Goal: Task Accomplishment & Management: Manage account settings

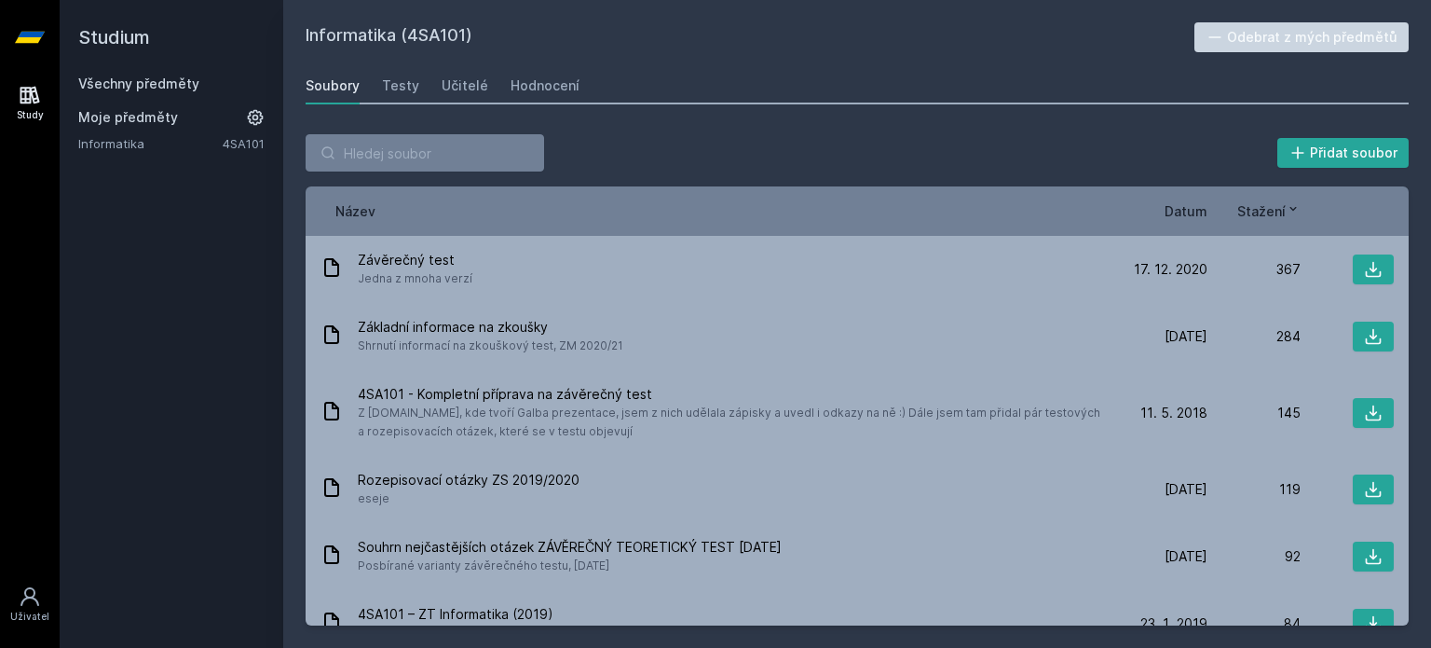
scroll to position [30, 0]
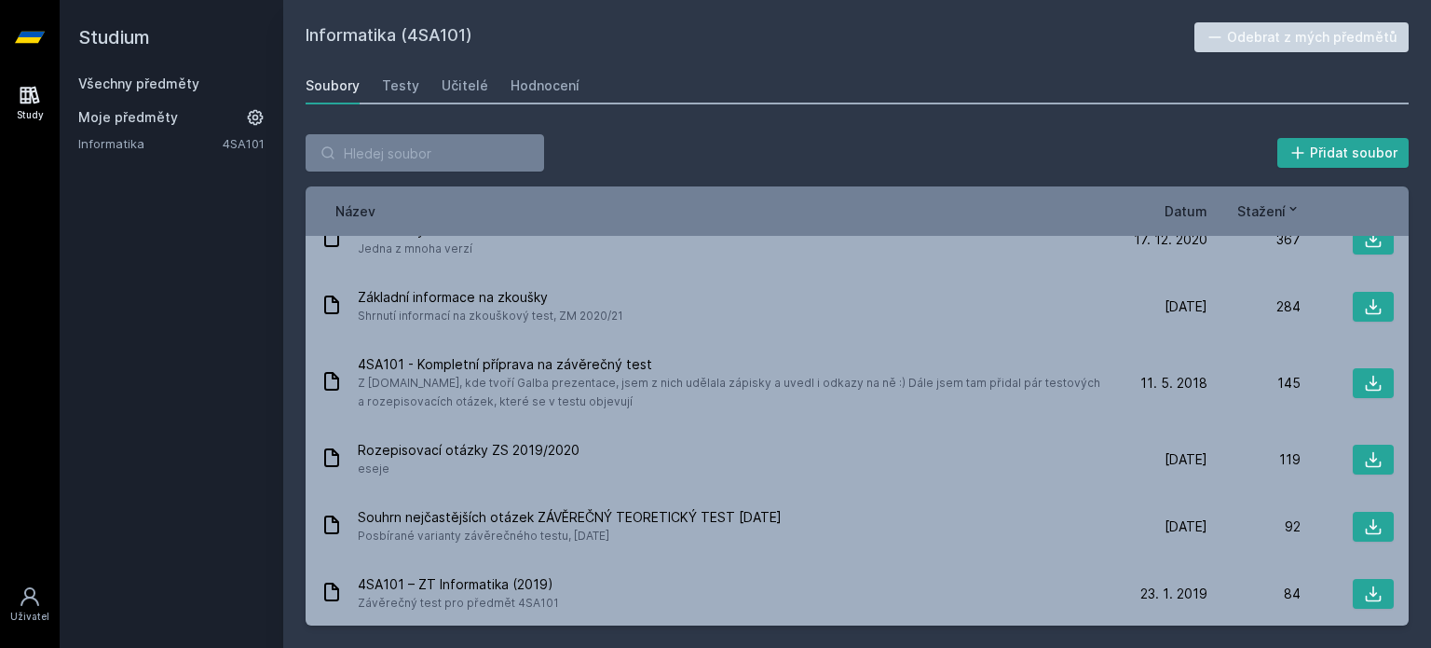
click at [251, 118] on icon at bounding box center [255, 117] width 19 height 19
click at [251, 118] on icon at bounding box center [255, 117] width 26 height 26
click at [369, 154] on input "search" at bounding box center [425, 152] width 239 height 37
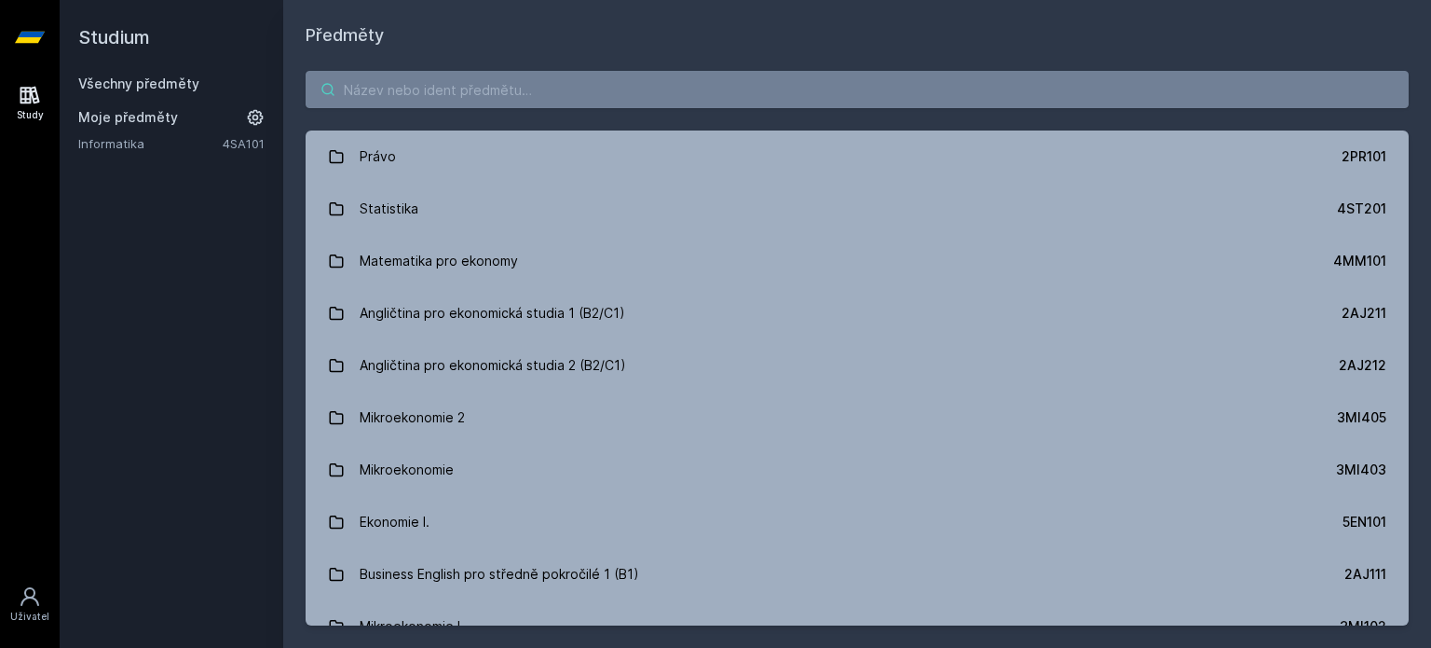
click at [398, 89] on input "search" at bounding box center [857, 89] width 1103 height 37
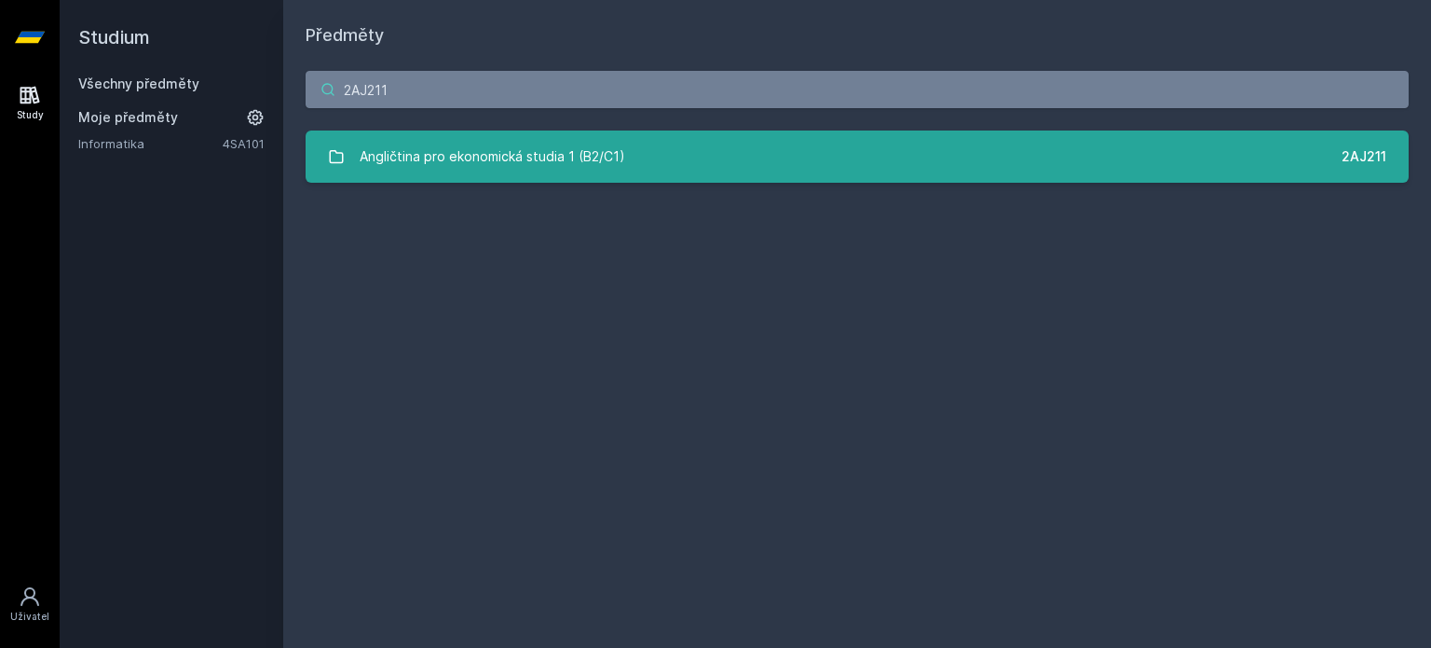
type input "2AJ211"
click at [469, 142] on div "Angličtina pro ekonomická studia 1 (B2/C1)" at bounding box center [493, 156] width 266 height 37
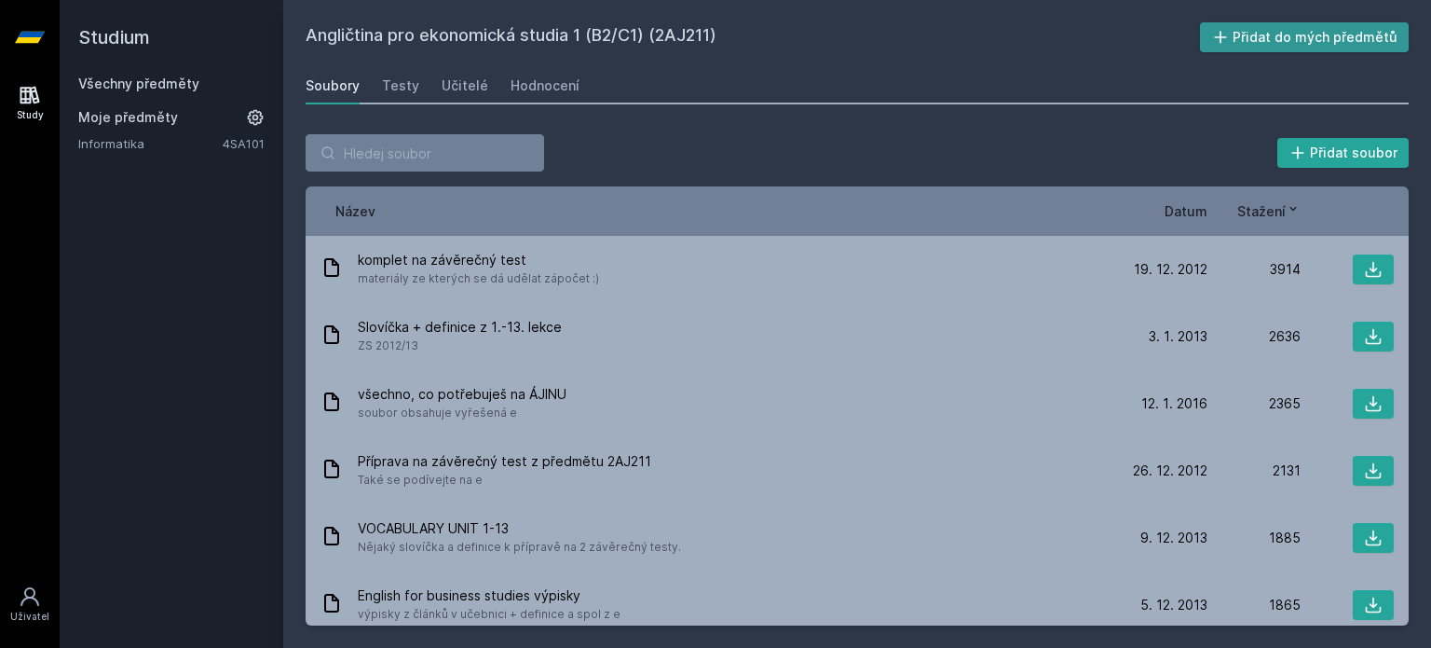
click at [1321, 46] on button "Přidat do mých předmětů" at bounding box center [1305, 37] width 210 height 30
click at [430, 139] on input "search" at bounding box center [425, 152] width 239 height 37
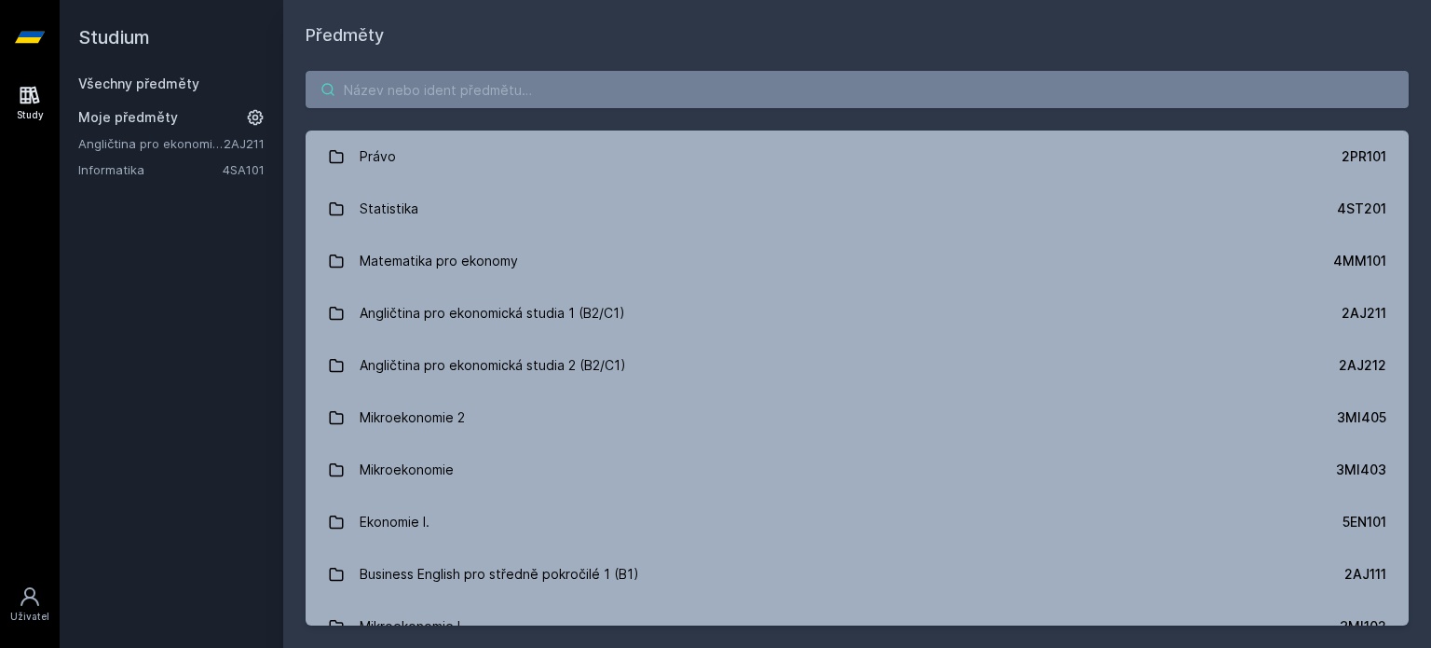
click at [455, 89] on input "search" at bounding box center [857, 89] width 1103 height 37
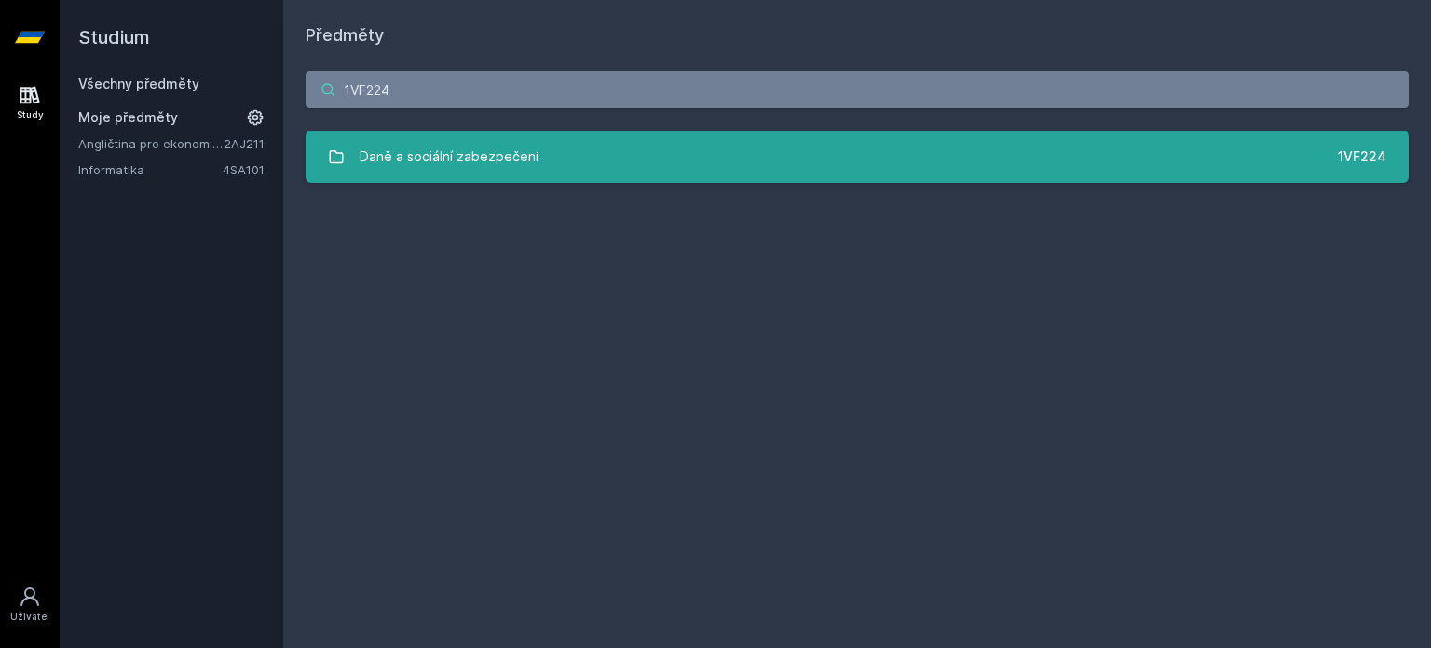
type input "1VF224"
click at [574, 148] on link "Daně a sociální zabezpečení 1VF224" at bounding box center [857, 156] width 1103 height 52
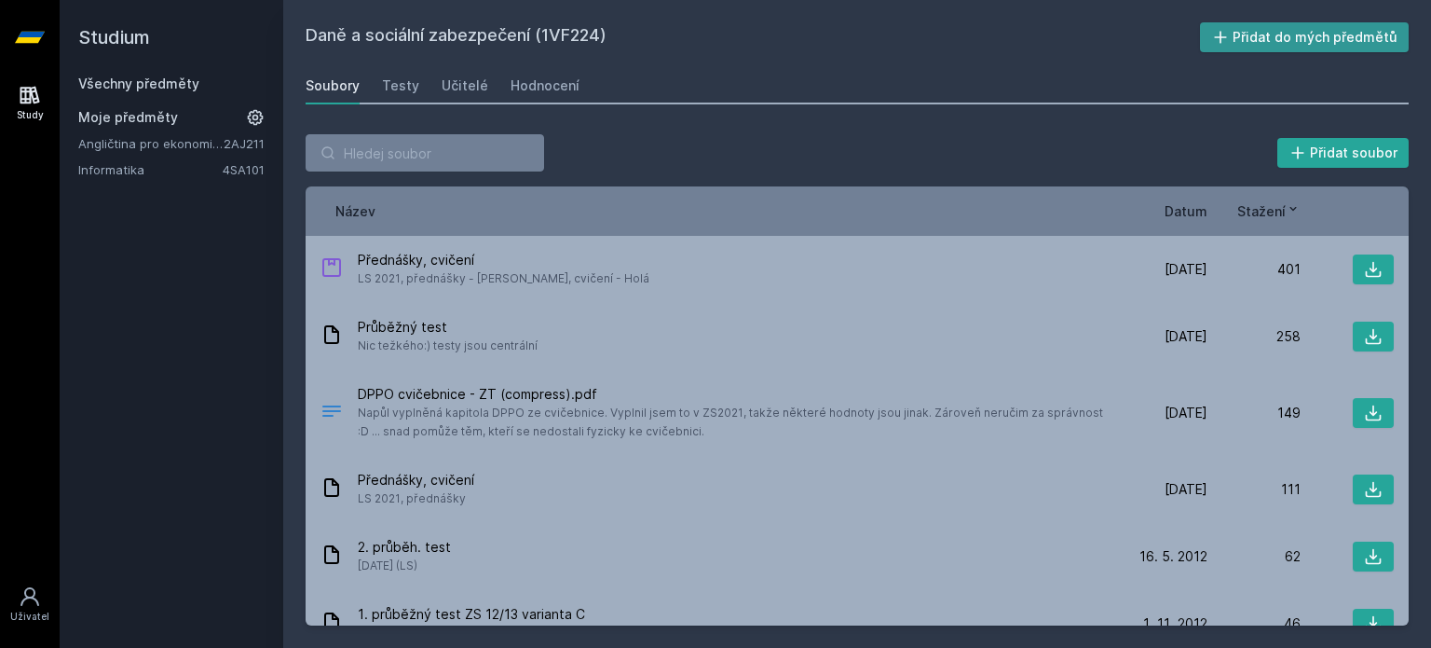
click at [1303, 44] on button "Přidat do mých předmětů" at bounding box center [1305, 37] width 210 height 30
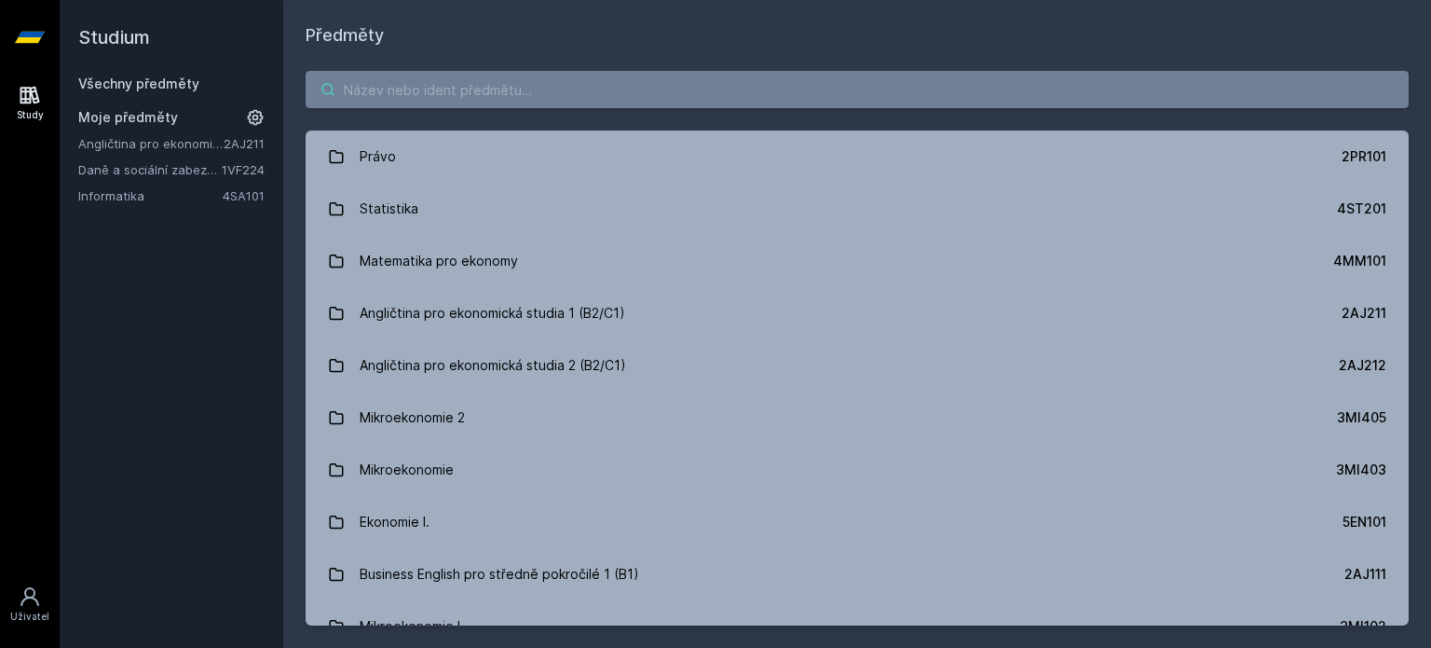
click at [466, 88] on input "search" at bounding box center [857, 89] width 1103 height 37
type input "4"
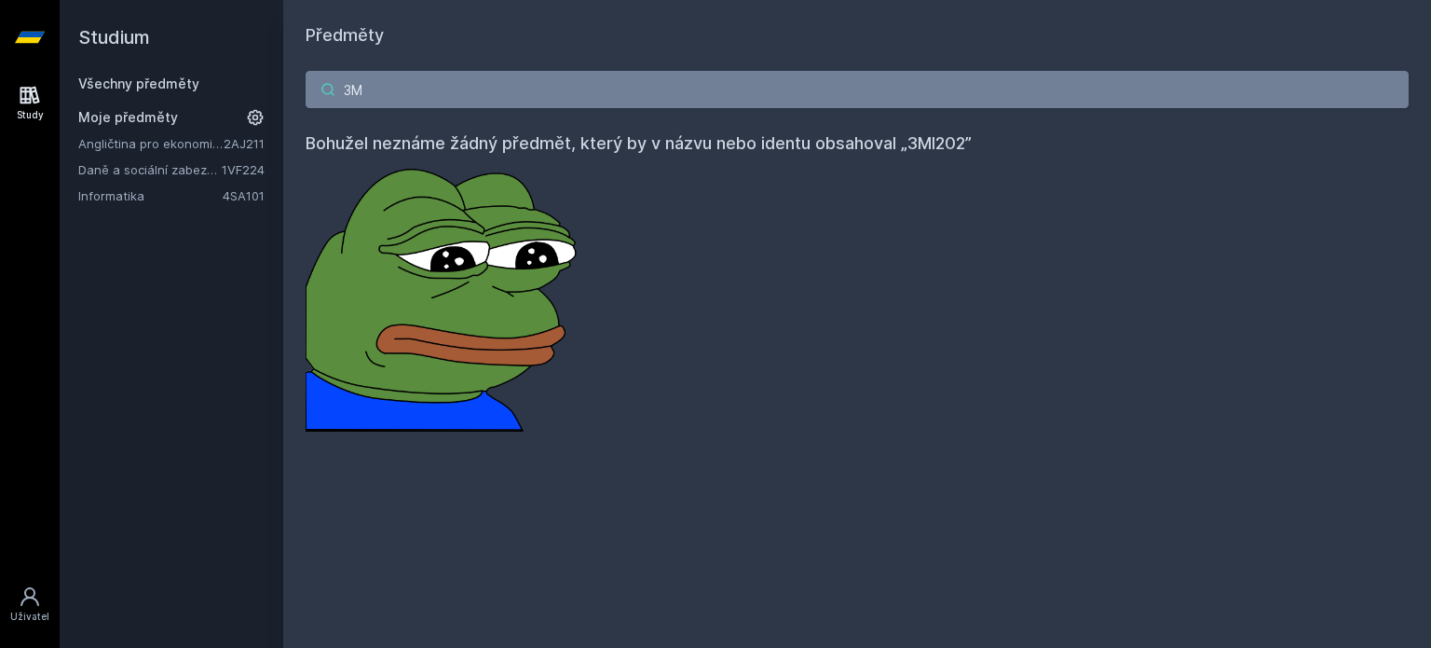
type input "3"
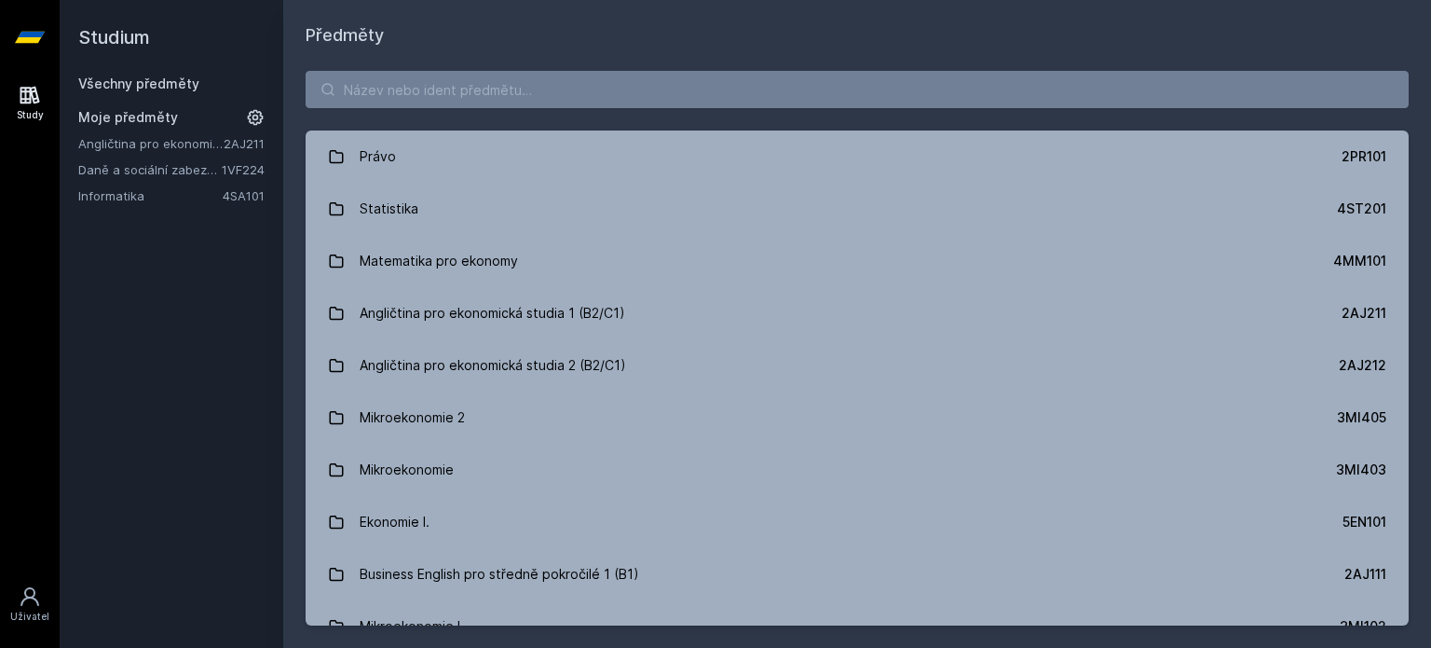
click at [138, 191] on link "Informatika" at bounding box center [150, 195] width 144 height 19
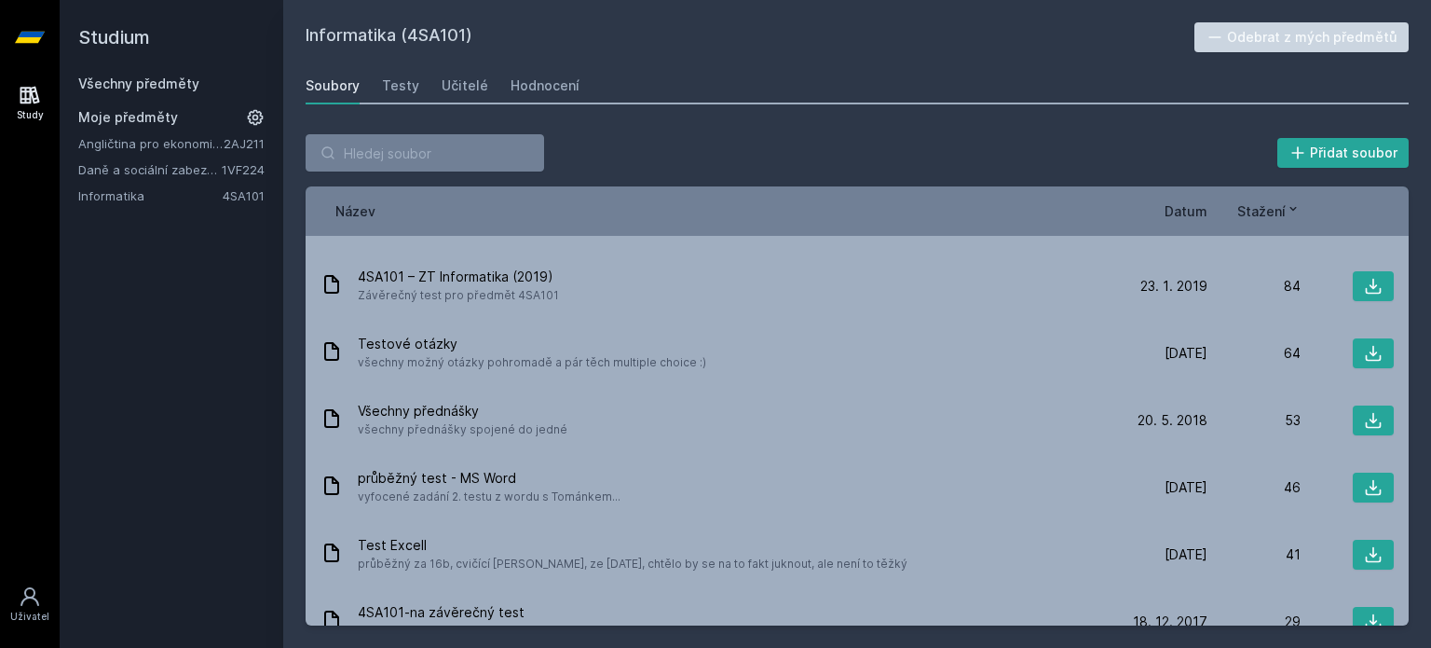
scroll to position [339, 0]
click at [123, 165] on link "Daně a sociální zabezpečení" at bounding box center [149, 169] width 143 height 19
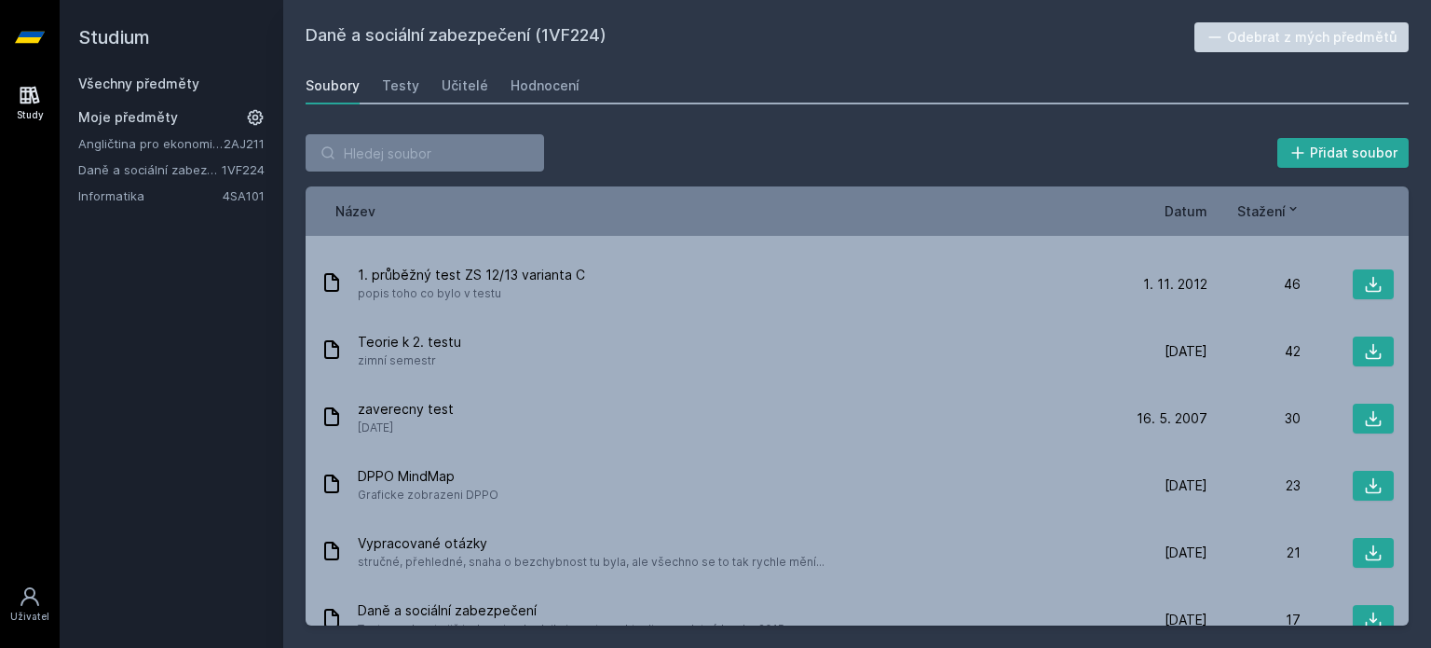
click at [157, 147] on link "Angličtina pro ekonomická studia 1 (B2/C1)" at bounding box center [150, 143] width 145 height 19
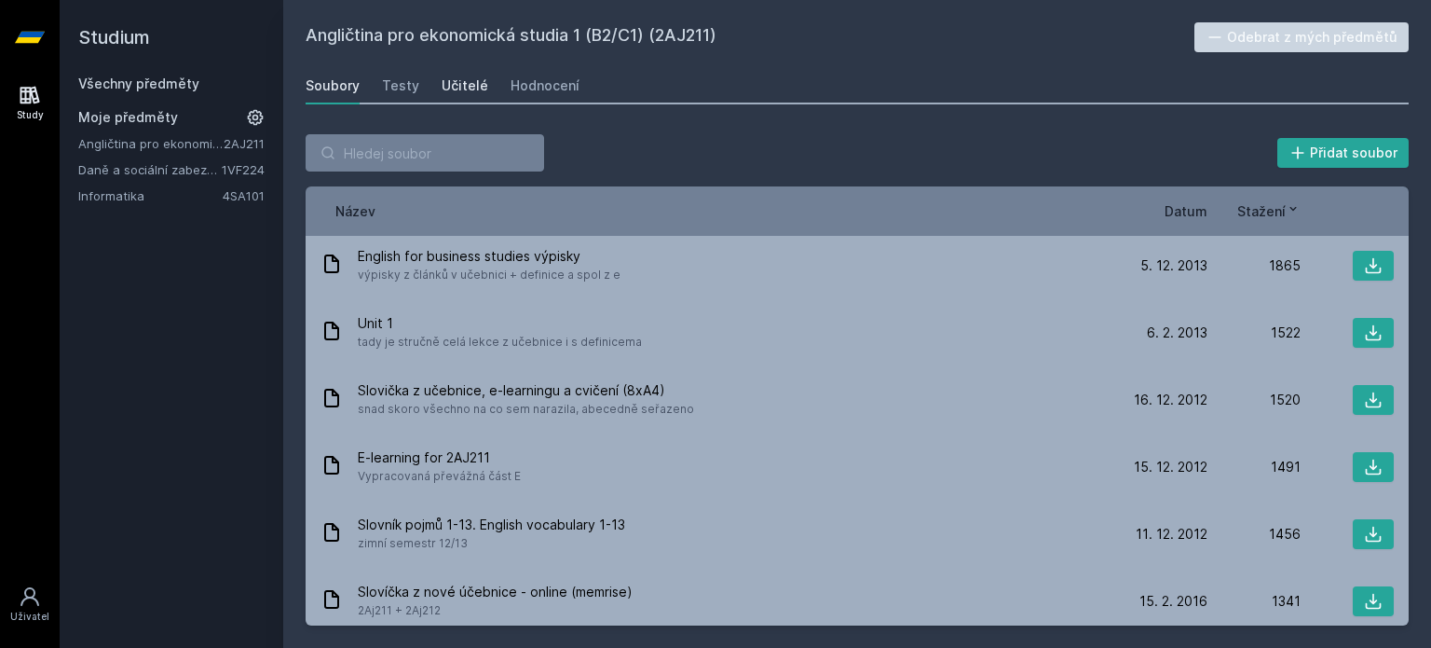
click at [458, 91] on div "Učitelé" at bounding box center [465, 85] width 47 height 19
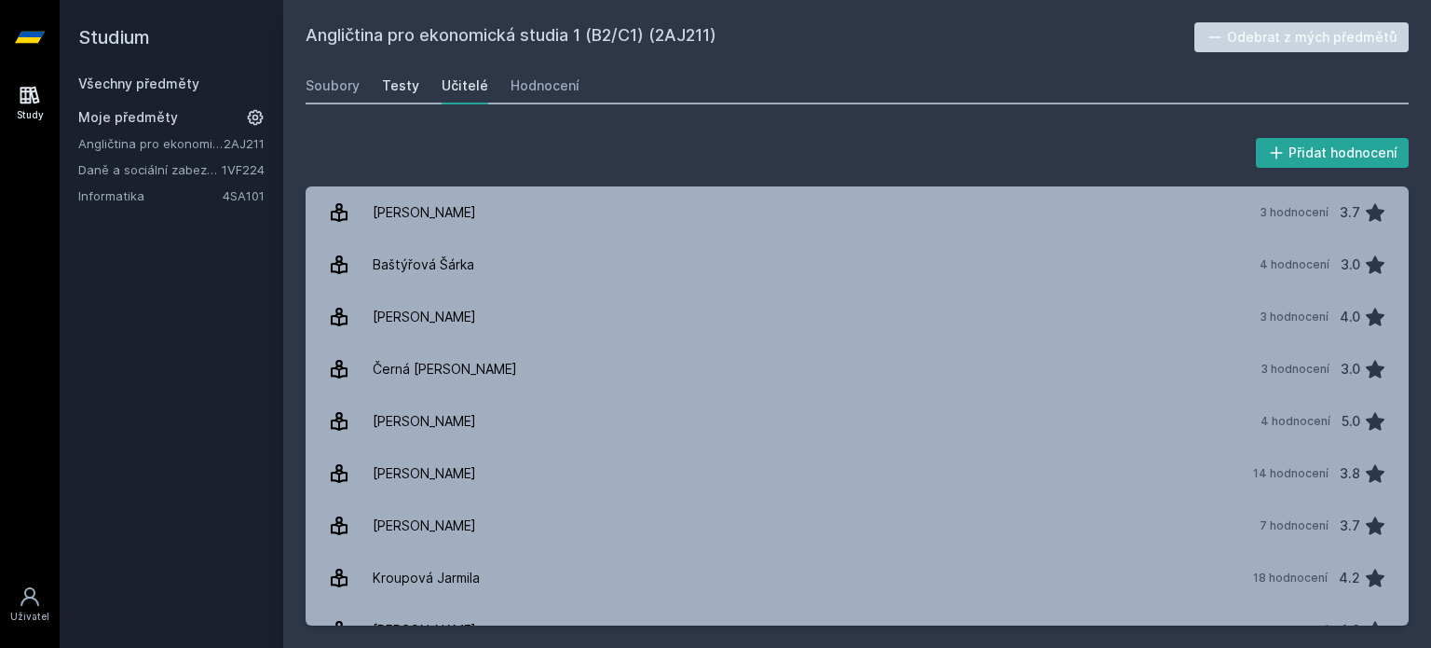
click at [395, 91] on div "Testy" at bounding box center [400, 85] width 37 height 19
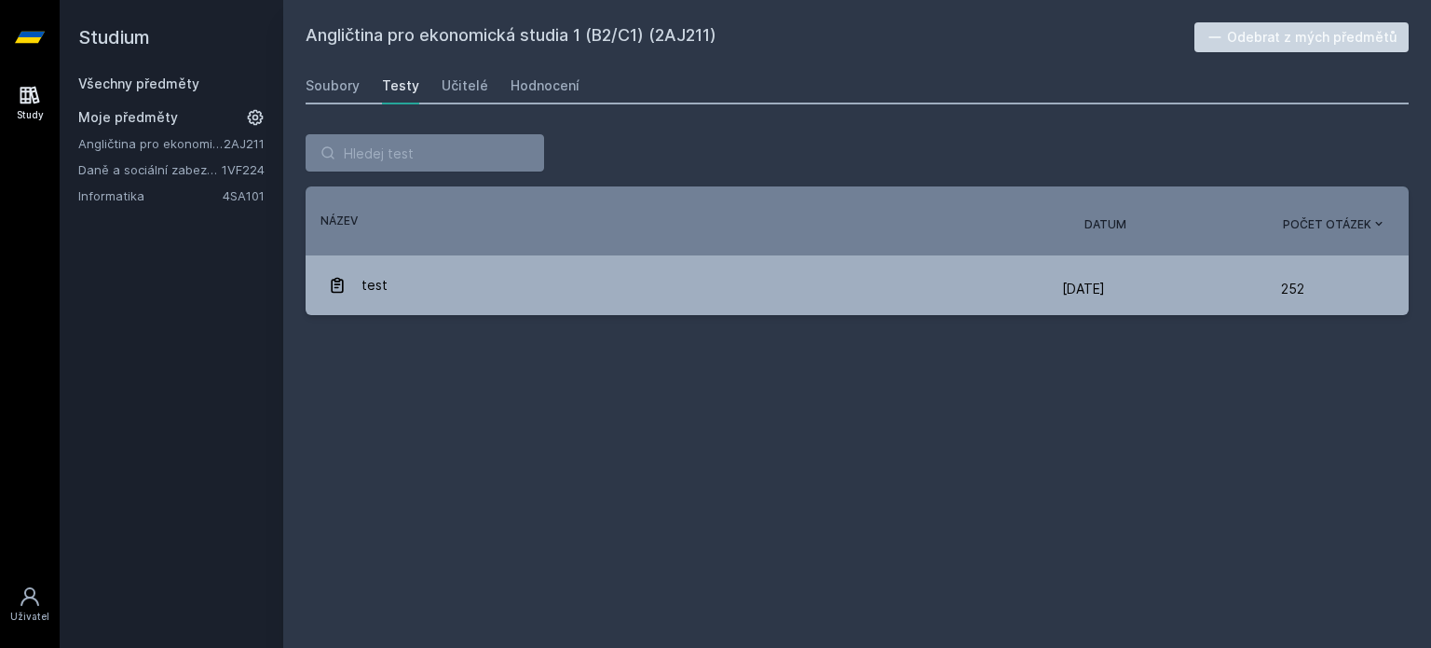
click at [484, 90] on div "Soubory Testy Učitelé Hodnocení" at bounding box center [857, 85] width 1103 height 37
click at [540, 100] on link "Hodnocení" at bounding box center [545, 85] width 69 height 37
click at [328, 84] on div "Soubory" at bounding box center [333, 85] width 54 height 19
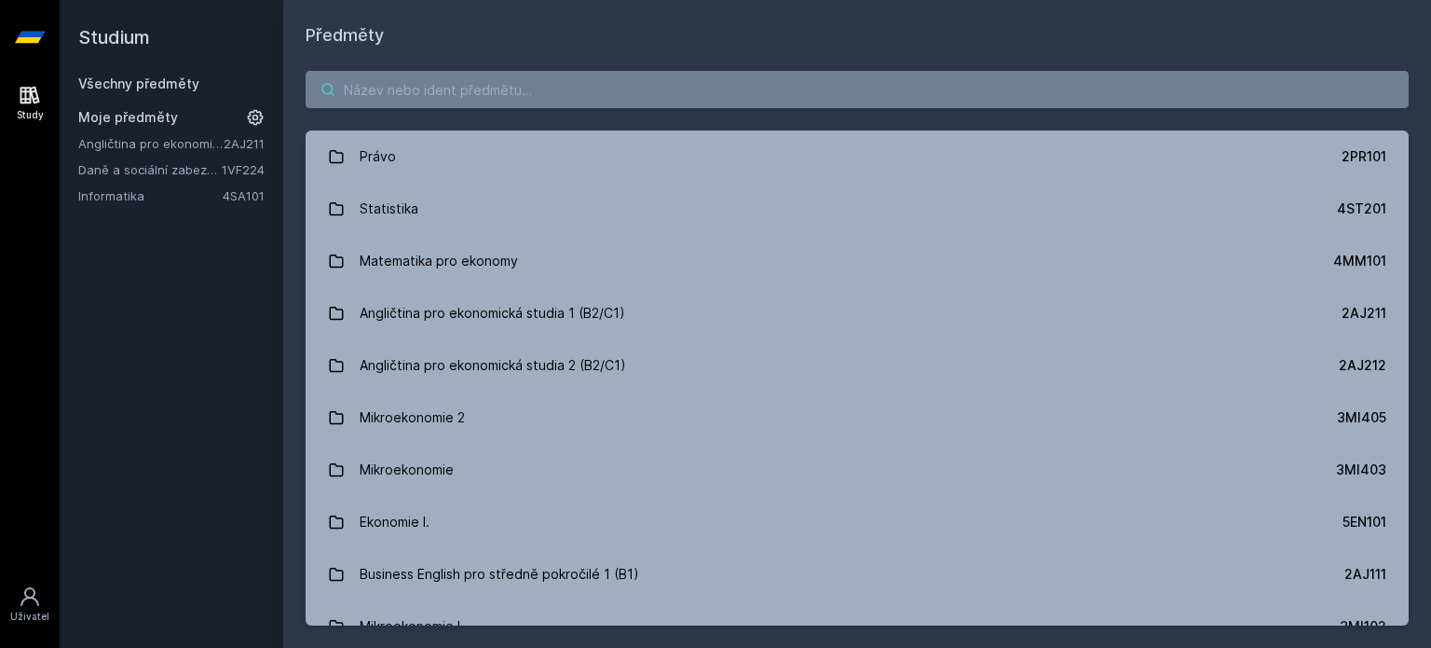
click at [532, 98] on input "search" at bounding box center [857, 89] width 1103 height 37
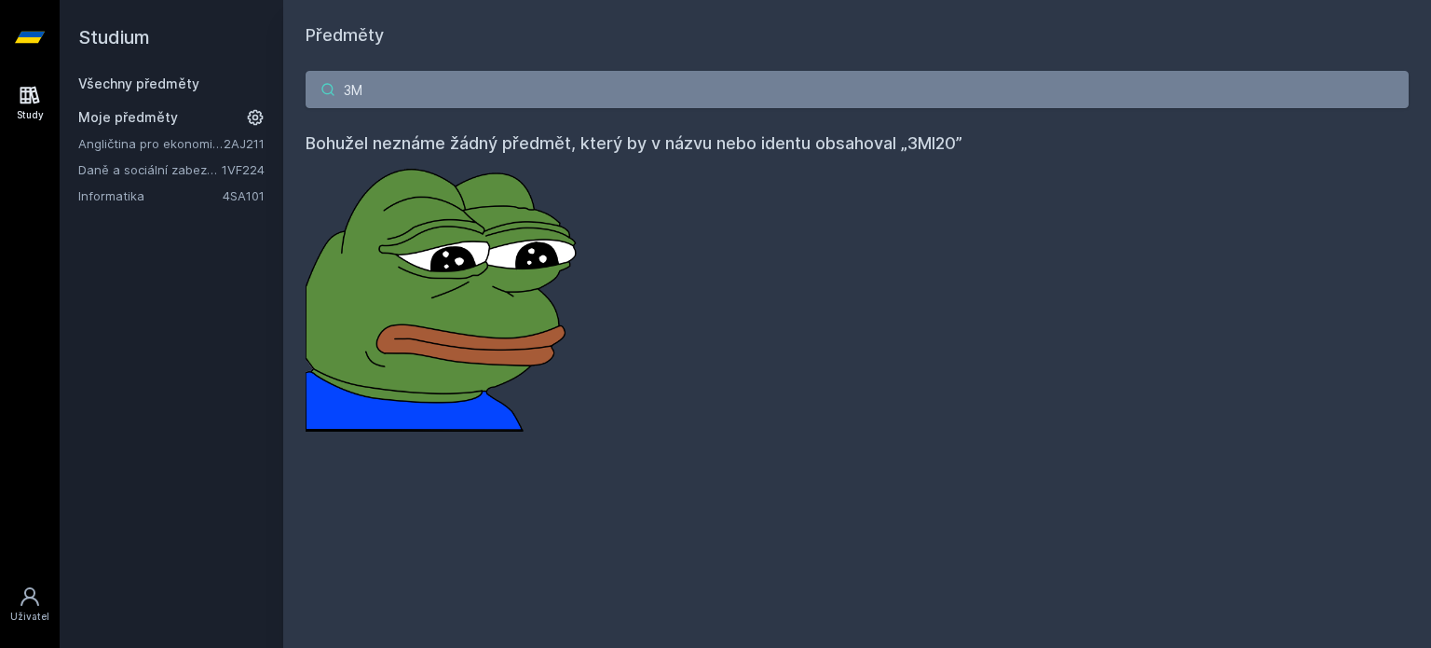
type input "3"
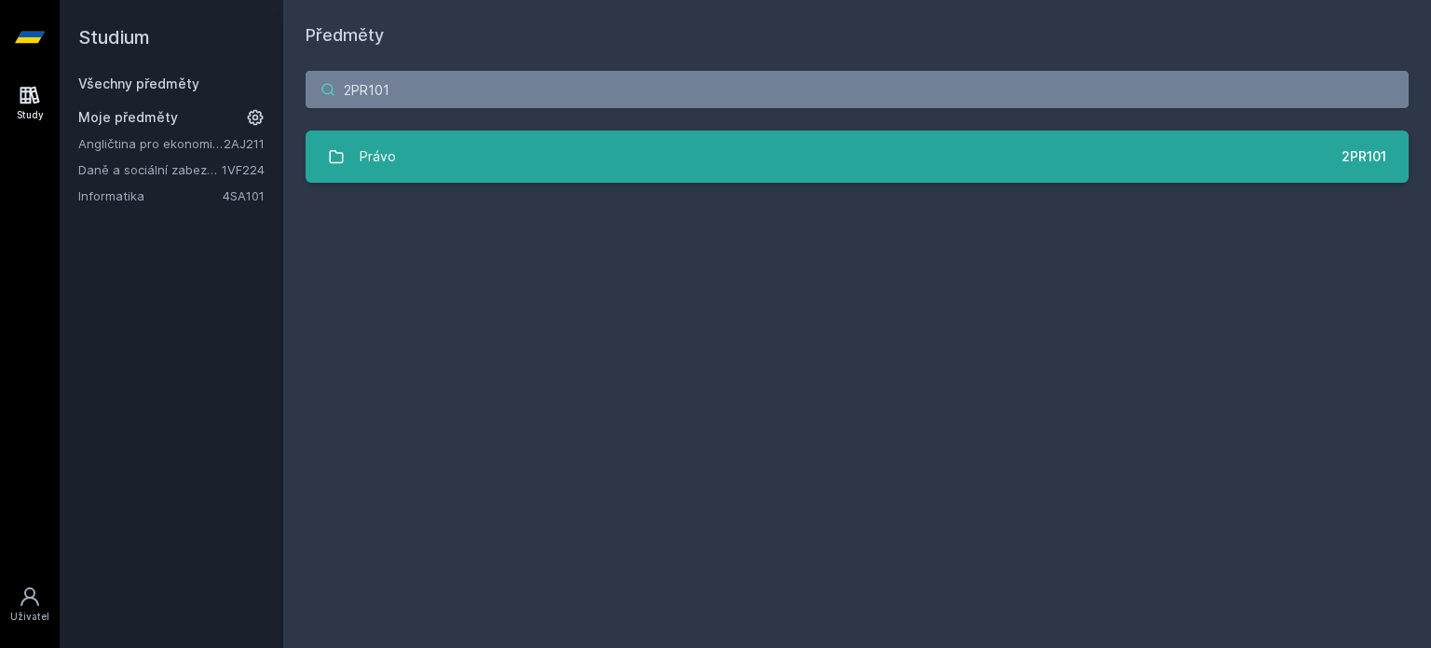
type input "2PR101"
click at [754, 138] on link "Právo 2PR101" at bounding box center [857, 156] width 1103 height 52
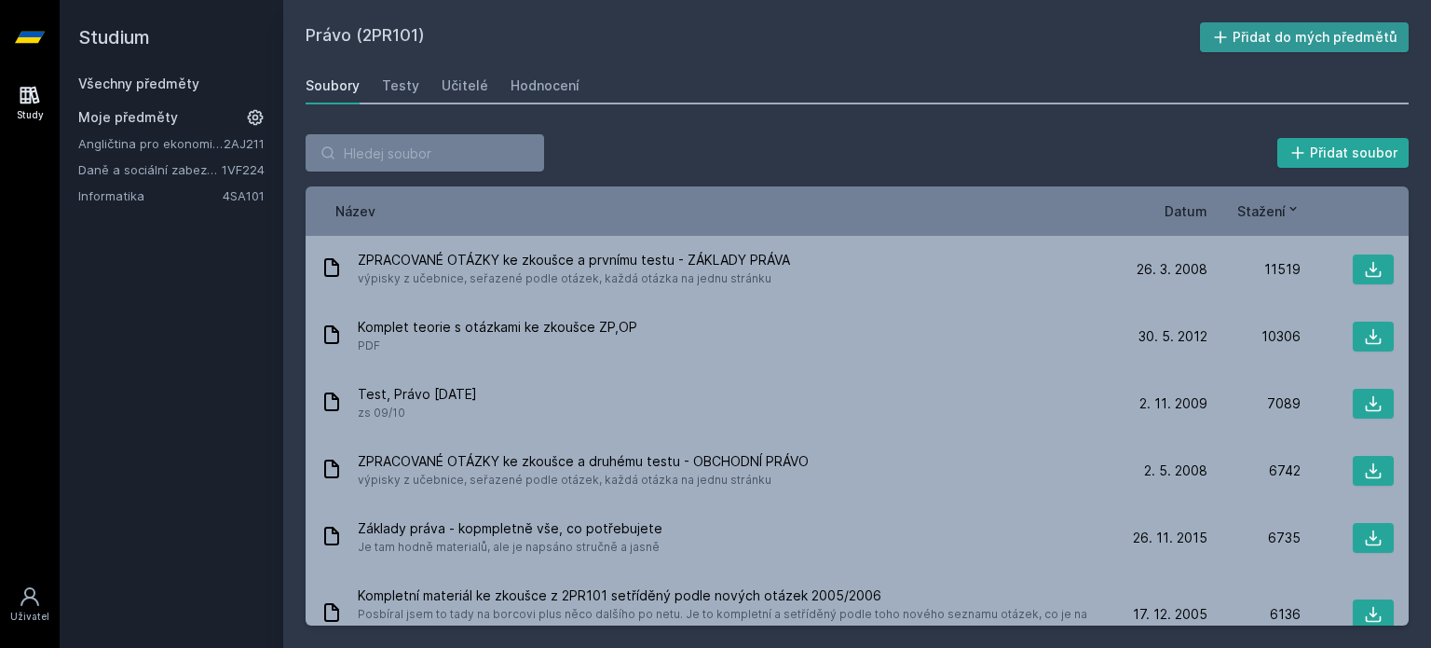
click at [1256, 44] on button "Přidat do mých předmětů" at bounding box center [1305, 37] width 210 height 30
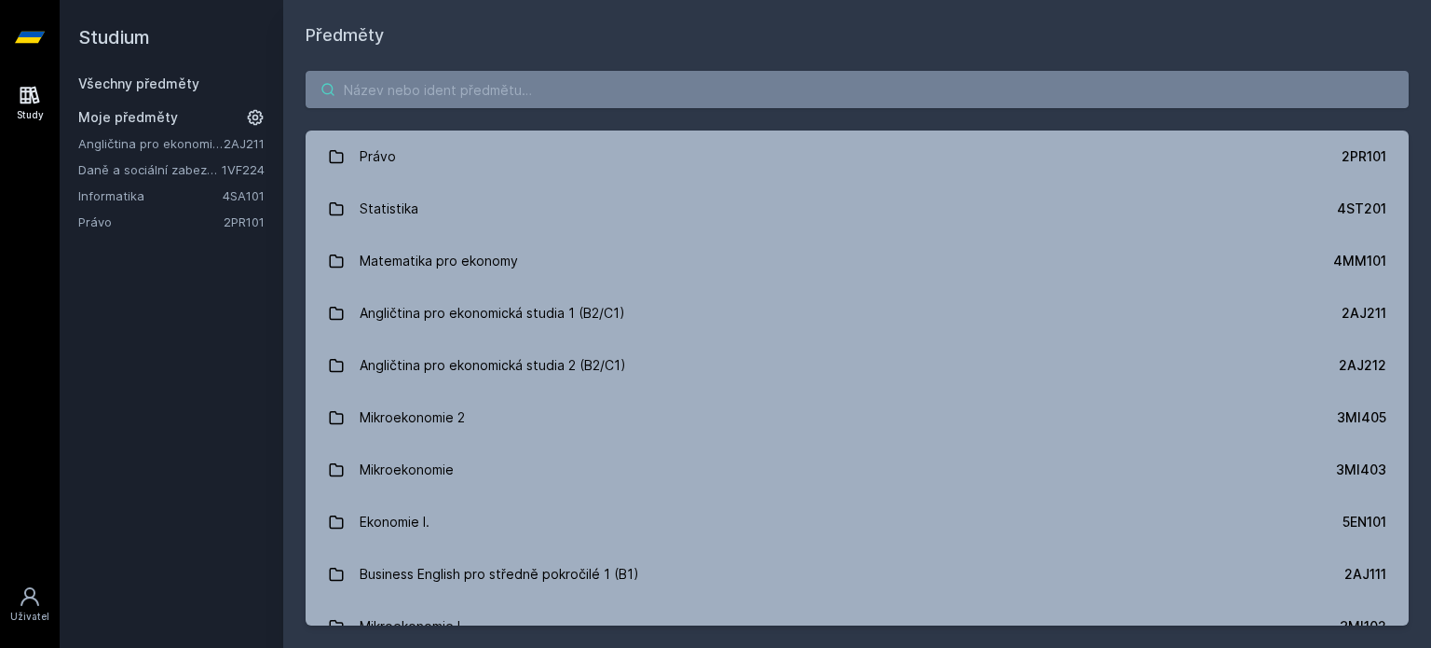
click at [467, 98] on input "search" at bounding box center [857, 89] width 1103 height 37
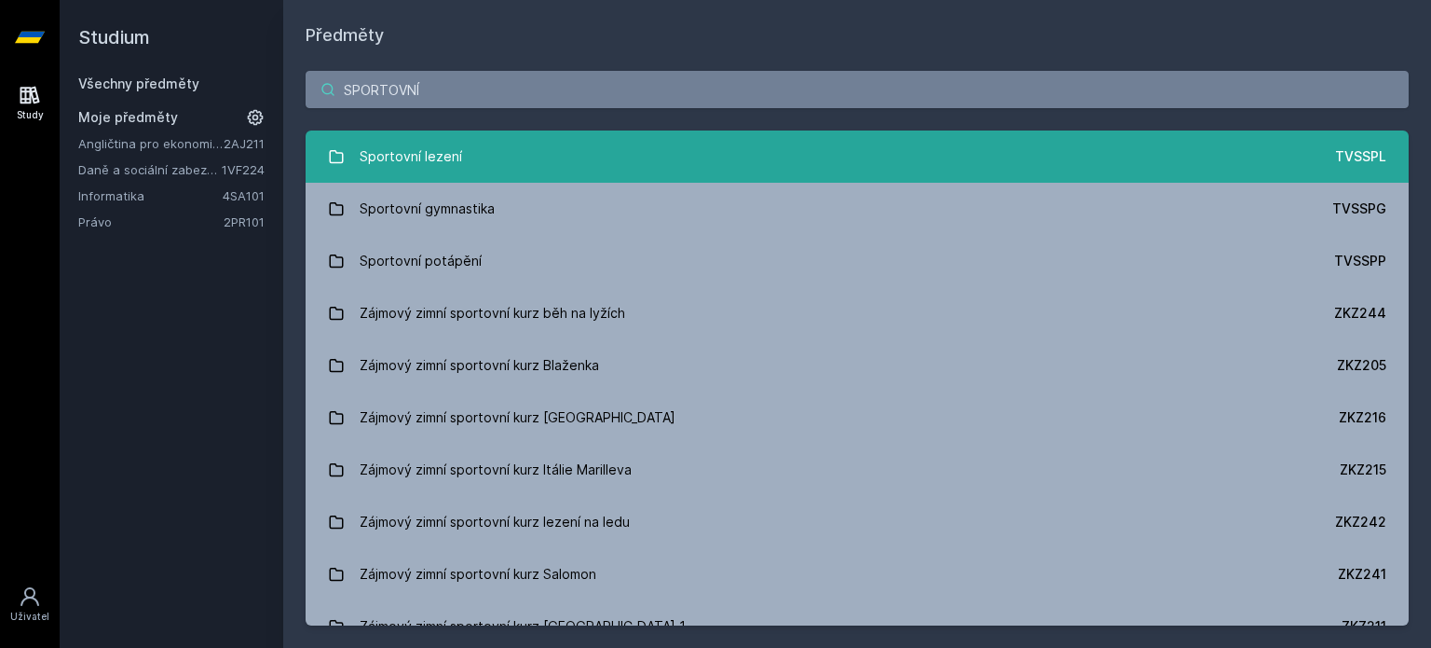
type input "SPORTOVNÍ"
click at [389, 139] on div "Sportovní lezení" at bounding box center [411, 156] width 102 height 37
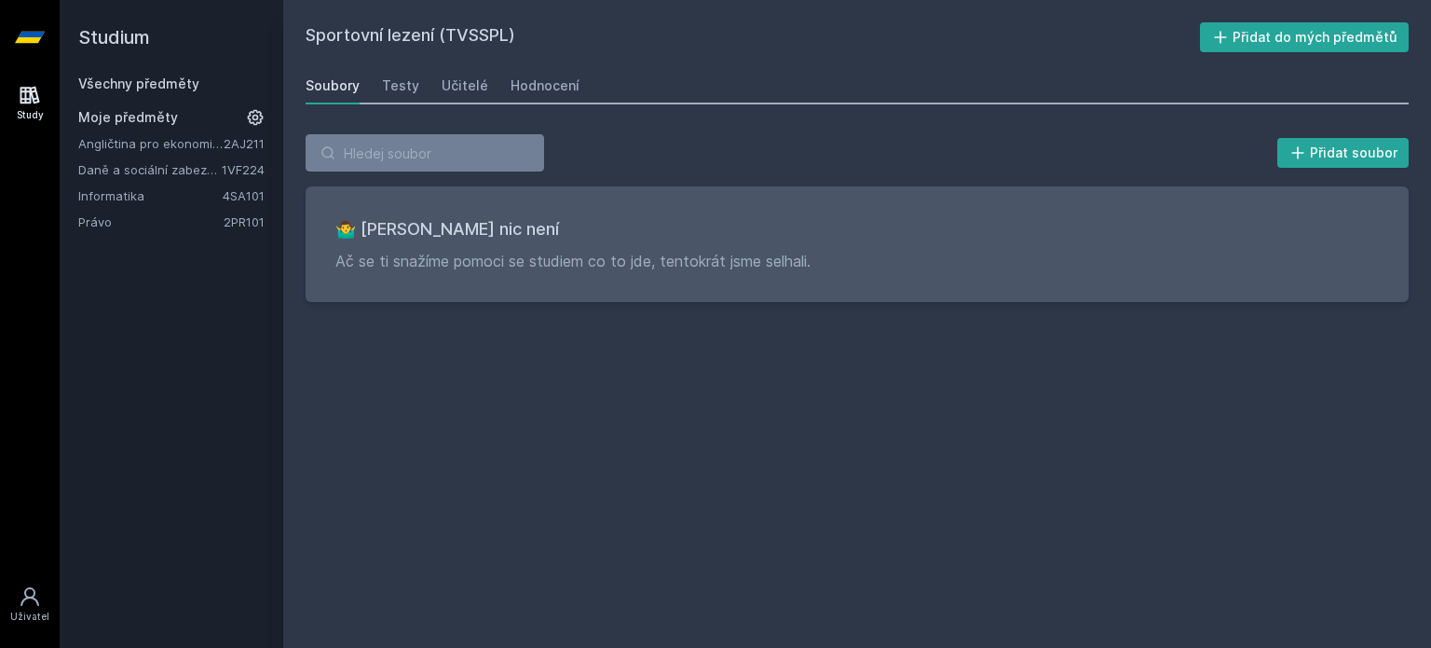
click at [375, 87] on div "Soubory Testy Učitelé Hodnocení" at bounding box center [857, 85] width 1103 height 37
click at [442, 85] on div "Učitelé" at bounding box center [465, 85] width 47 height 19
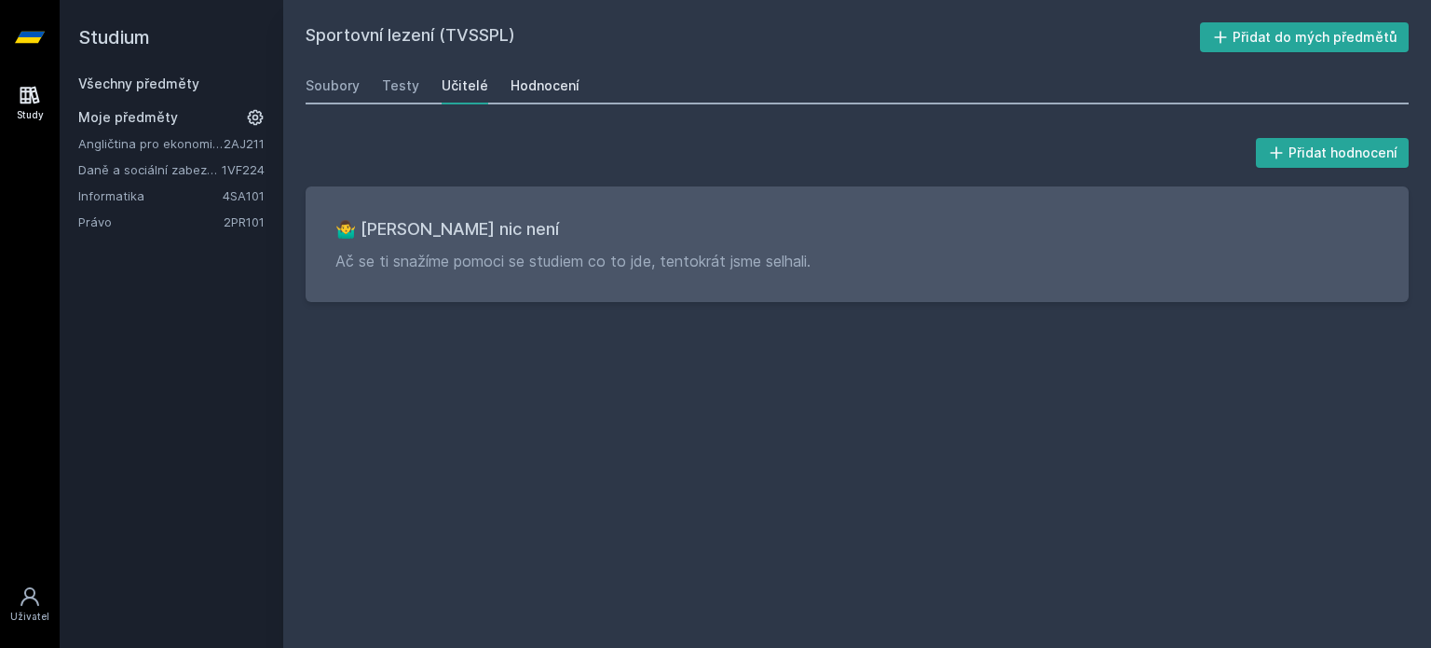
click at [521, 90] on div "Hodnocení" at bounding box center [545, 85] width 69 height 19
